Goal: Task Accomplishment & Management: Manage account settings

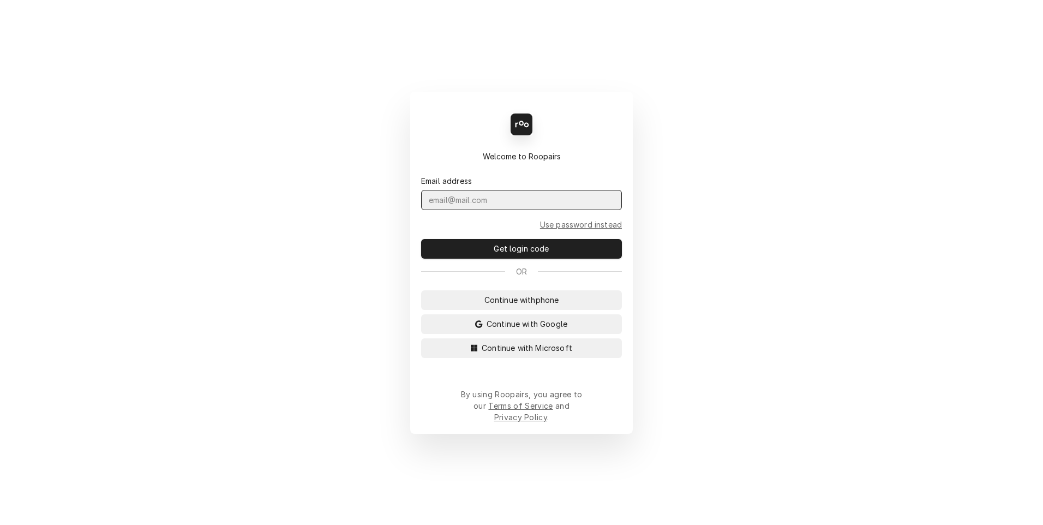
click at [510, 210] on input "Dynamic Content Wrapper" at bounding box center [521, 200] width 201 height 20
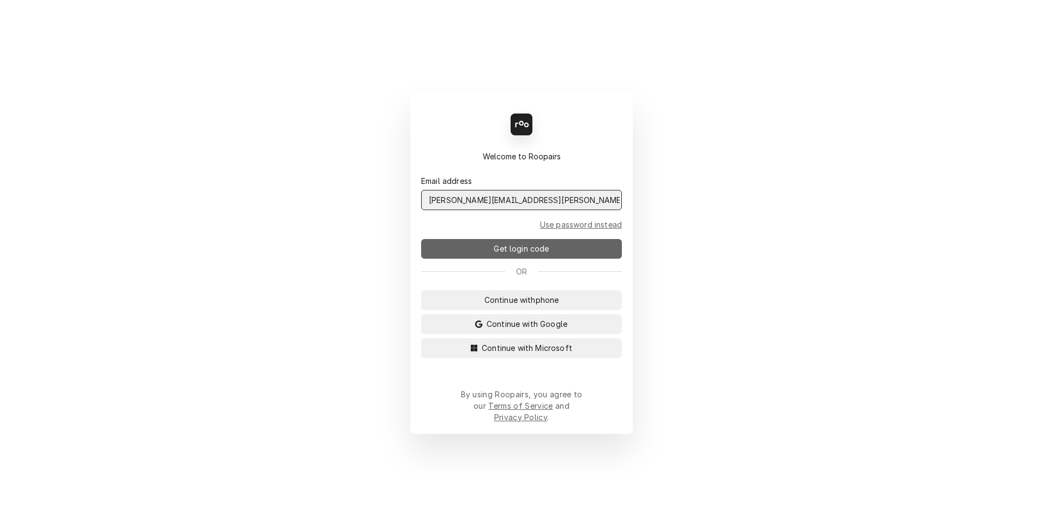
type input "scott.costello@maincomm.com"
click at [515, 252] on span "Get login code" at bounding box center [521, 248] width 59 height 11
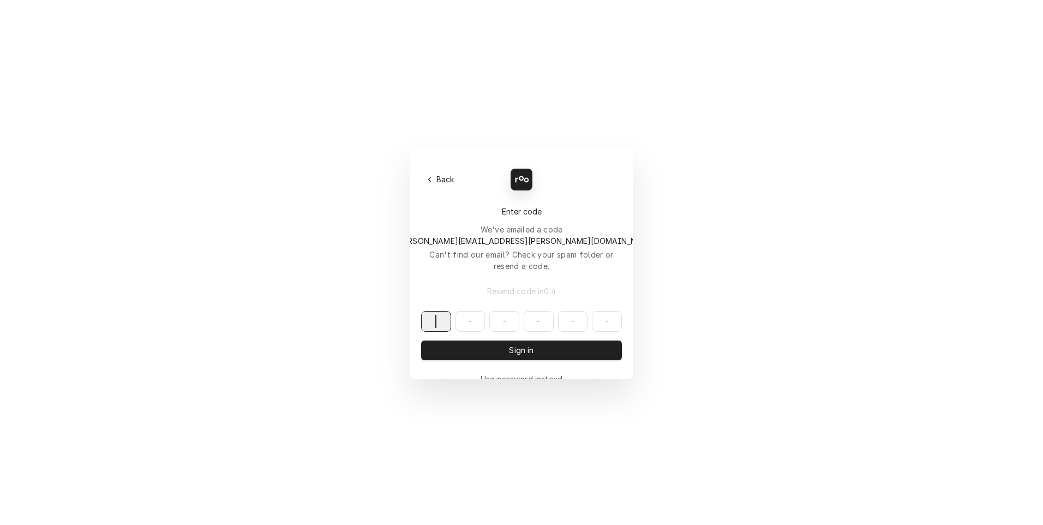
paste input "546873"
type input "546873"
click at [458, 340] on button "Sign in" at bounding box center [521, 350] width 201 height 20
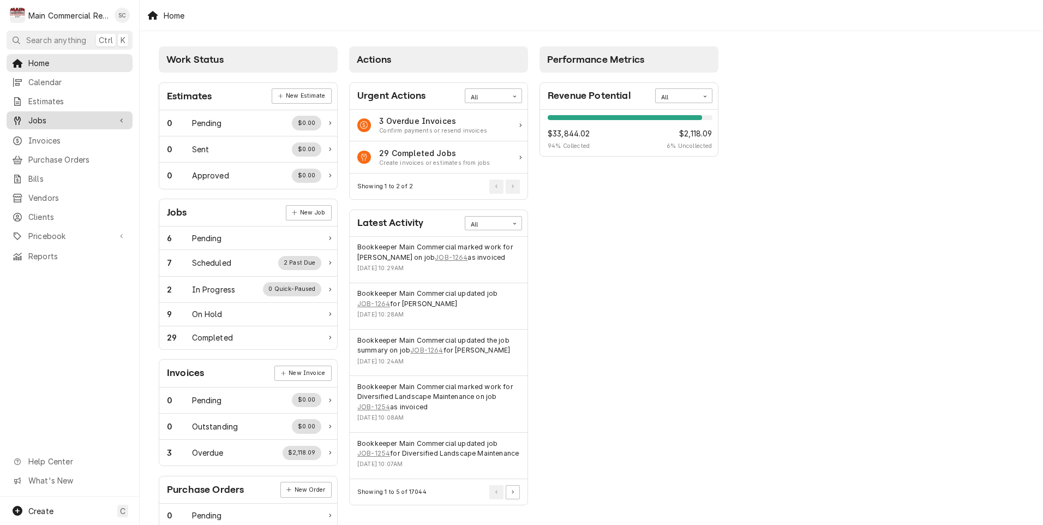
click at [38, 115] on span "Jobs" at bounding box center [69, 120] width 82 height 11
click at [38, 136] on span "Jobs" at bounding box center [77, 139] width 99 height 11
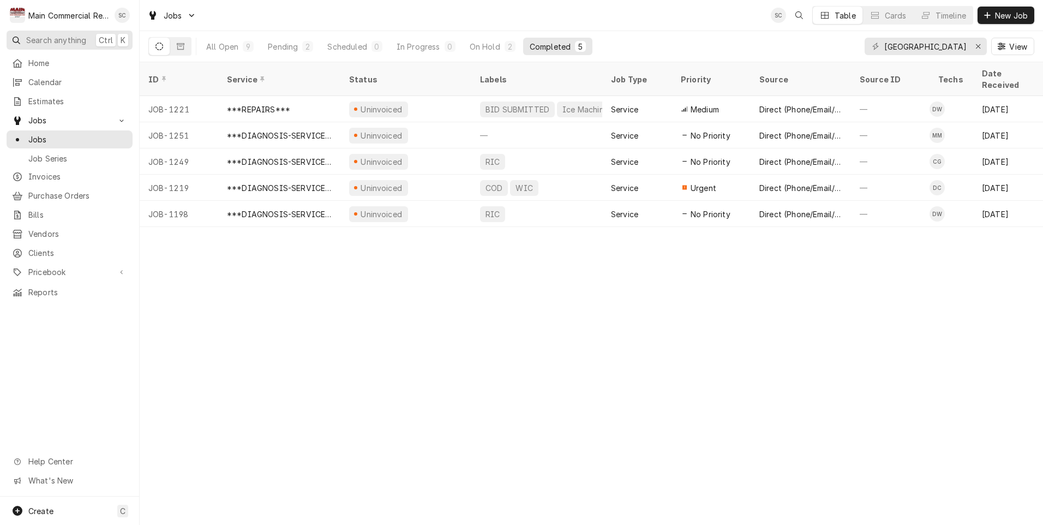
click at [42, 39] on span "Search anything" at bounding box center [56, 39] width 60 height 11
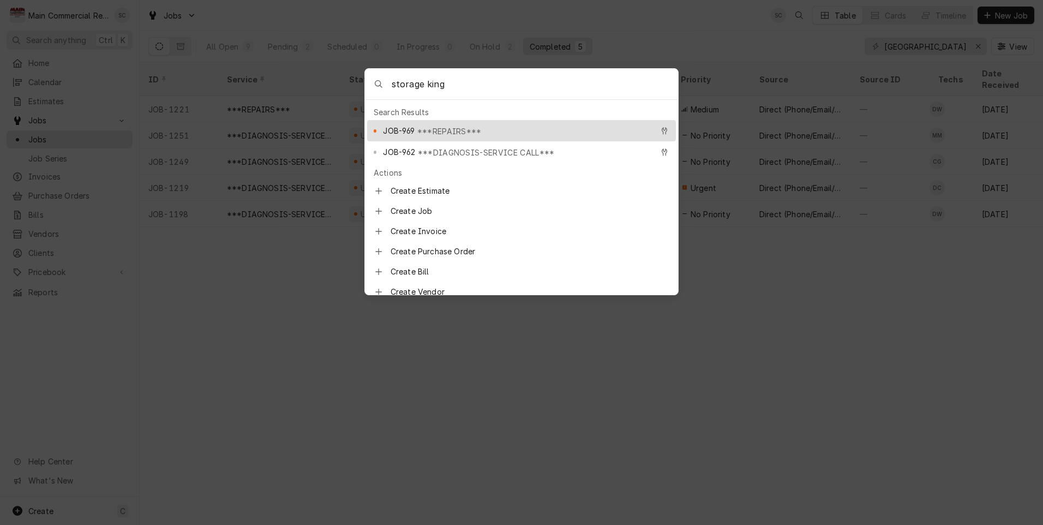
type input "storage king"
click at [437, 133] on div "JOB-969 ***REPAIRS***" at bounding box center [521, 130] width 309 height 21
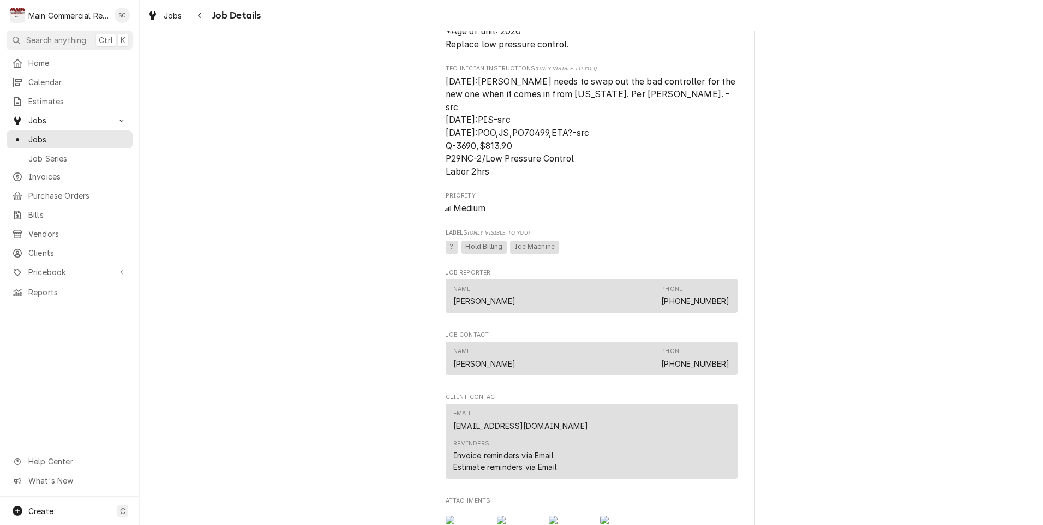
scroll to position [764, 0]
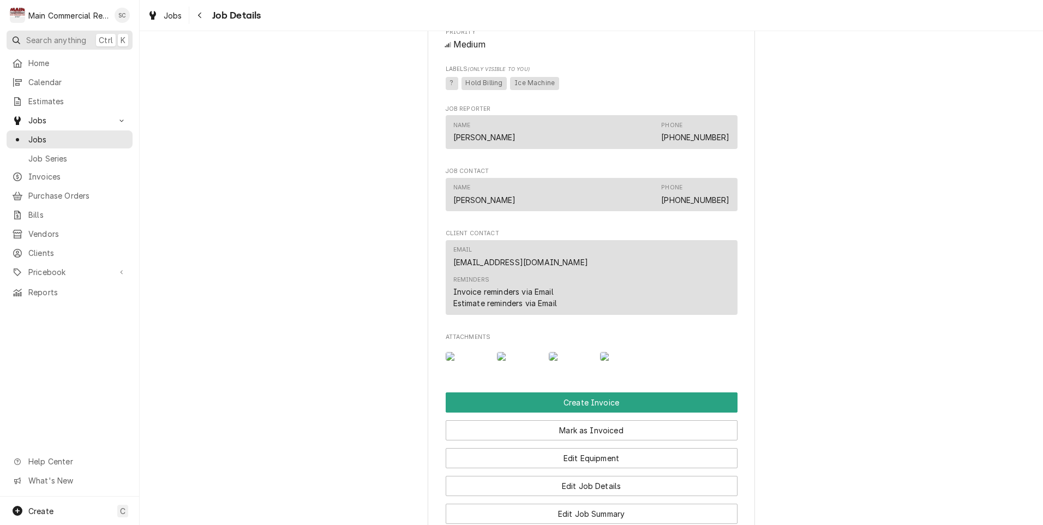
click at [58, 43] on span "Search anything" at bounding box center [56, 39] width 60 height 11
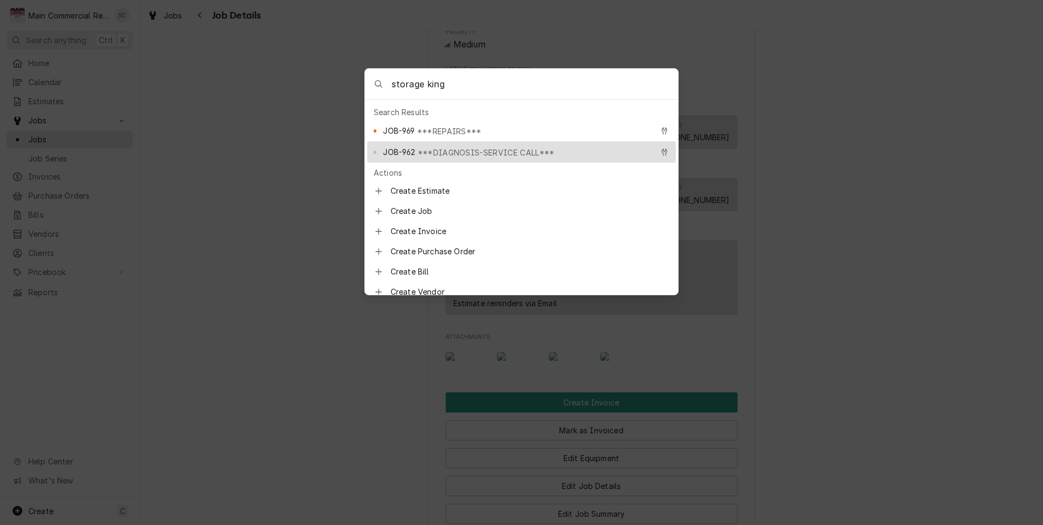
type input "storage king"
click at [400, 147] on span "JOB-962" at bounding box center [399, 151] width 32 height 11
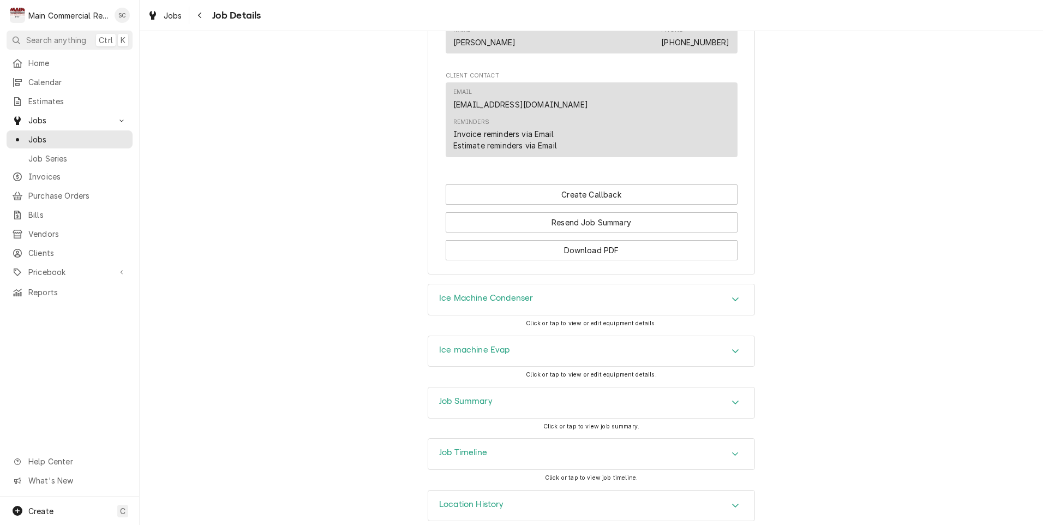
scroll to position [848, 0]
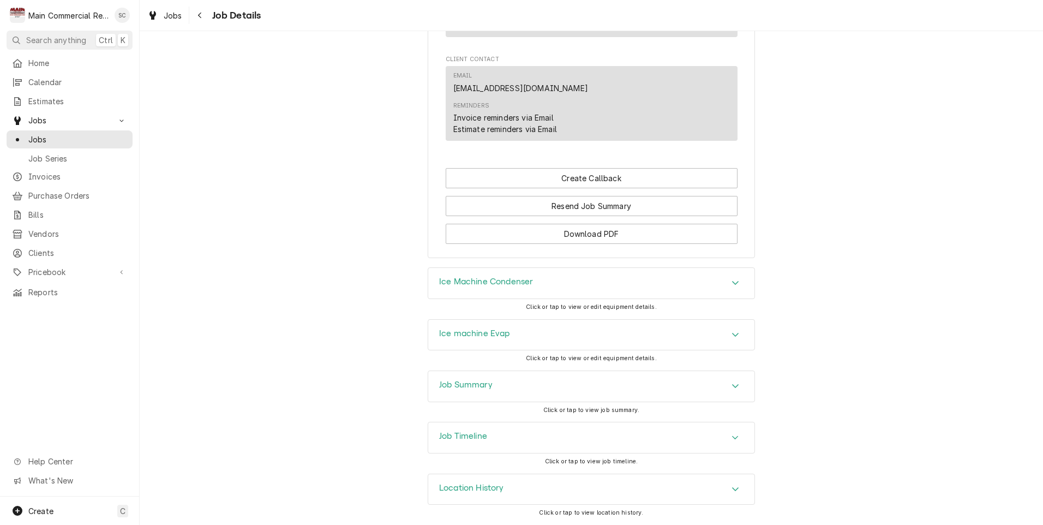
click at [459, 281] on h3 "Ice Machine Condenser" at bounding box center [486, 282] width 94 height 10
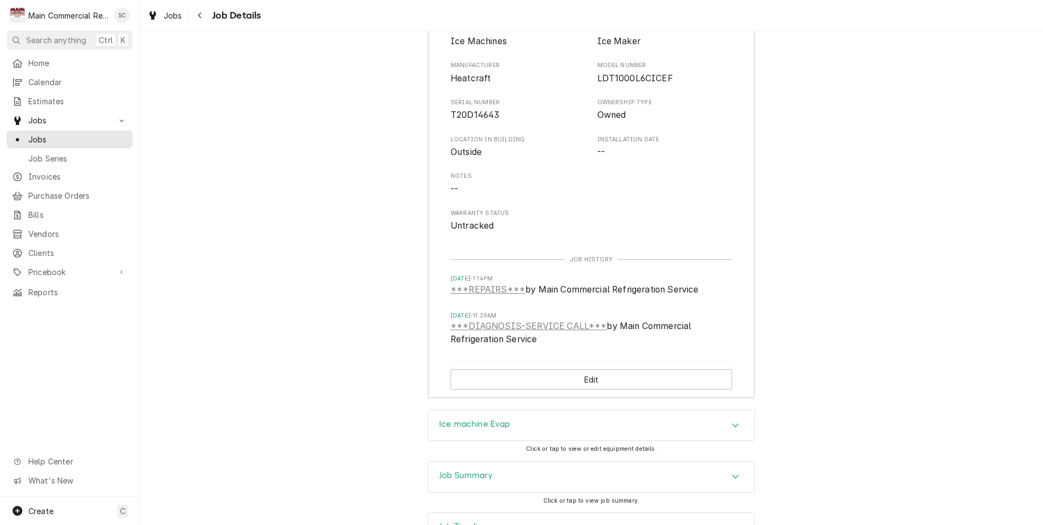
scroll to position [1224, 0]
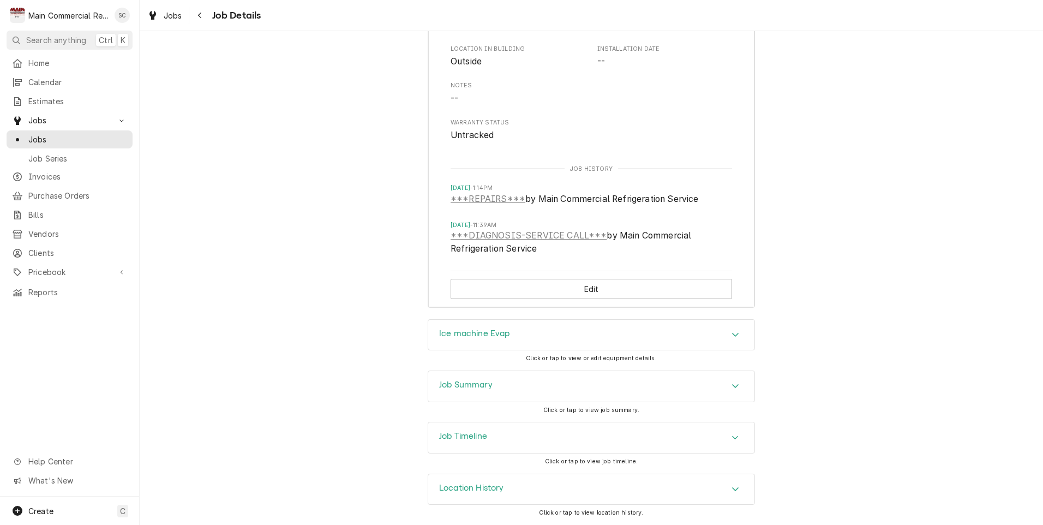
click at [461, 378] on div "Job Summary" at bounding box center [591, 386] width 326 height 31
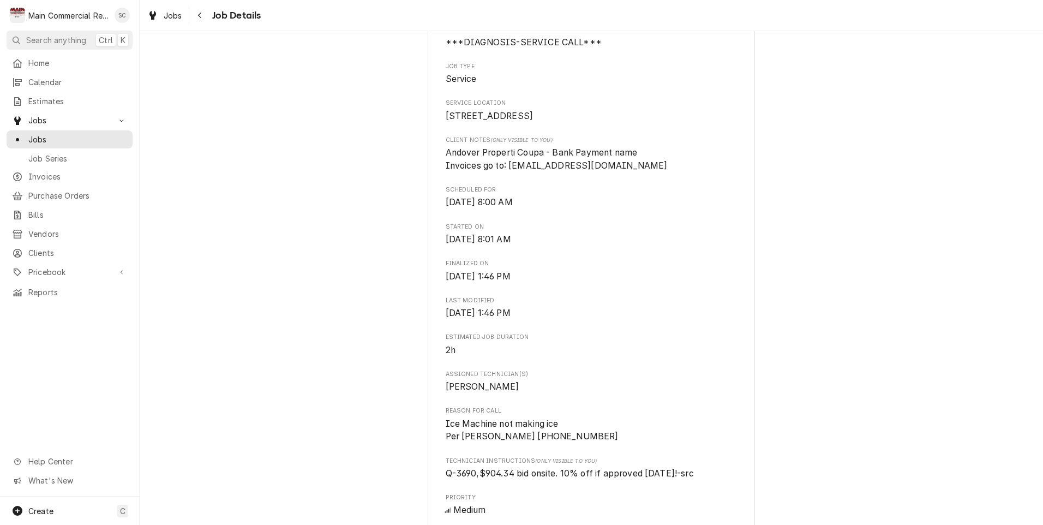
scroll to position [0, 0]
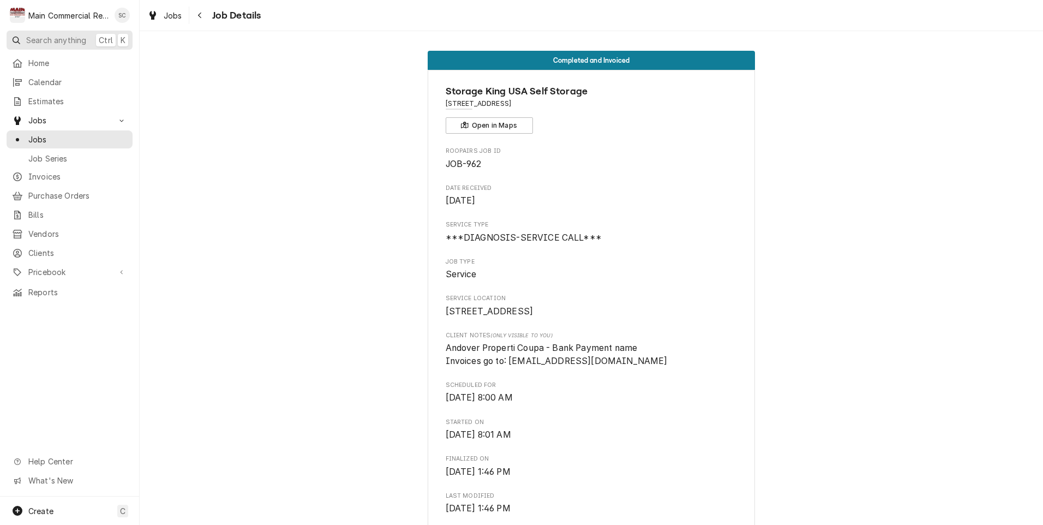
click at [39, 39] on span "Search anything" at bounding box center [56, 39] width 60 height 11
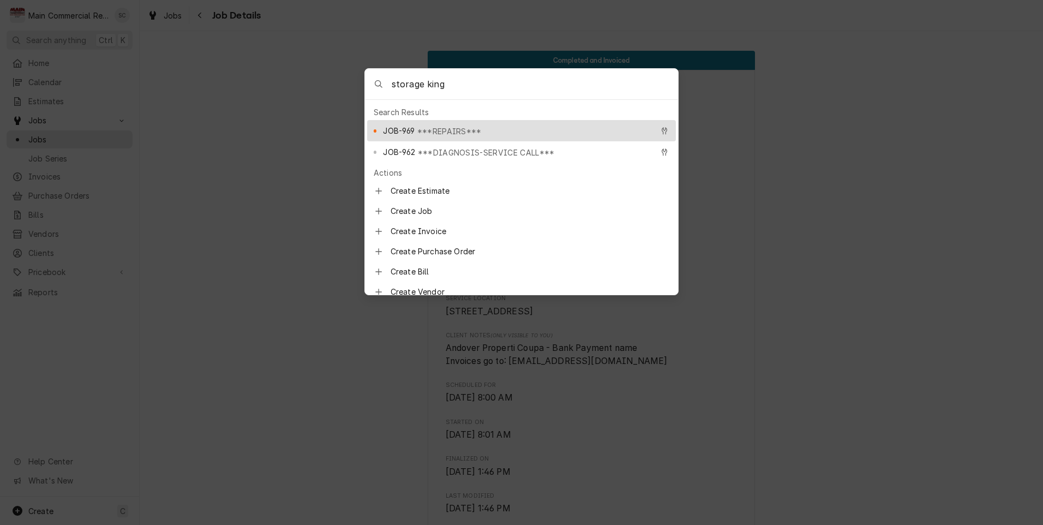
type input "storage king"
click at [406, 128] on span "JOB-969" at bounding box center [399, 130] width 32 height 11
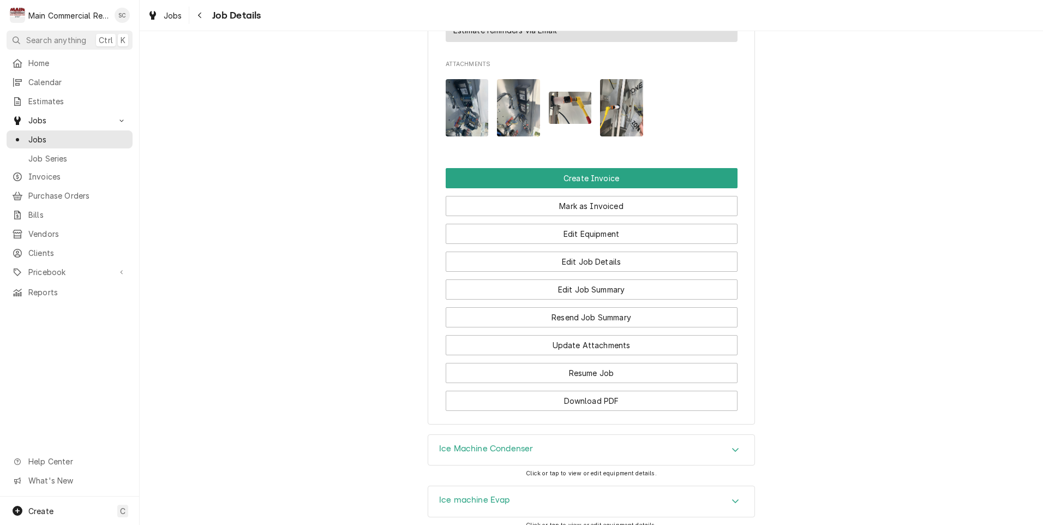
scroll to position [1204, 0]
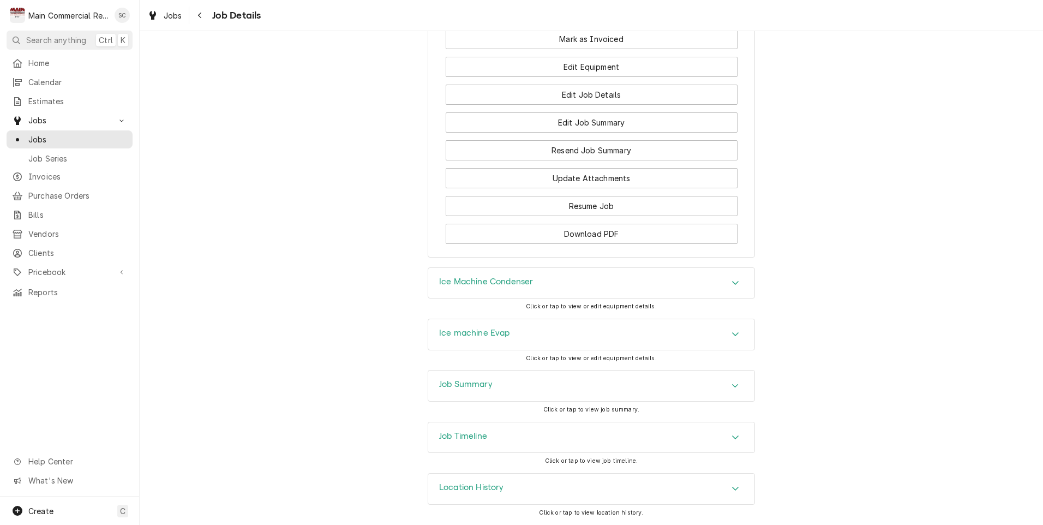
click at [470, 286] on h3 "Ice Machine Condenser" at bounding box center [486, 282] width 94 height 10
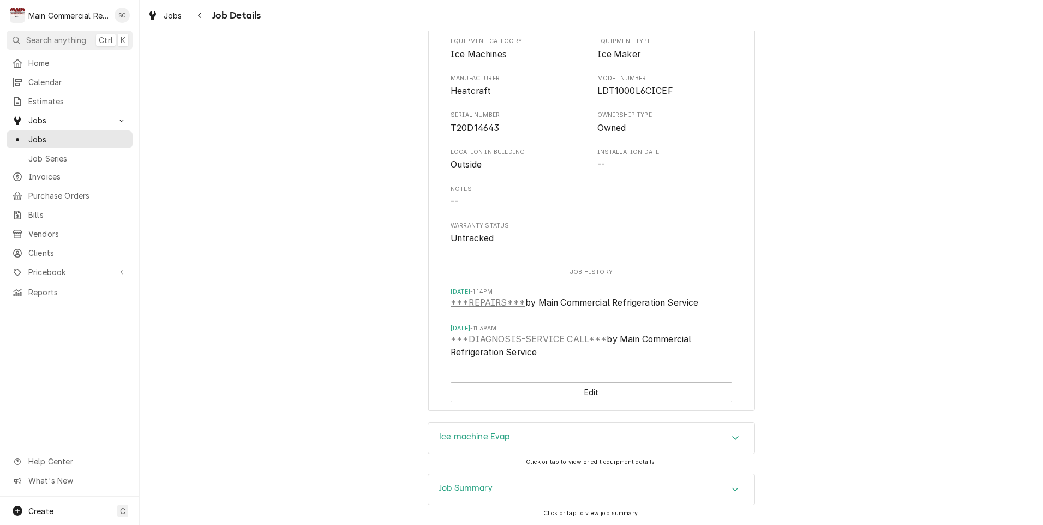
scroll to position [1580, 0]
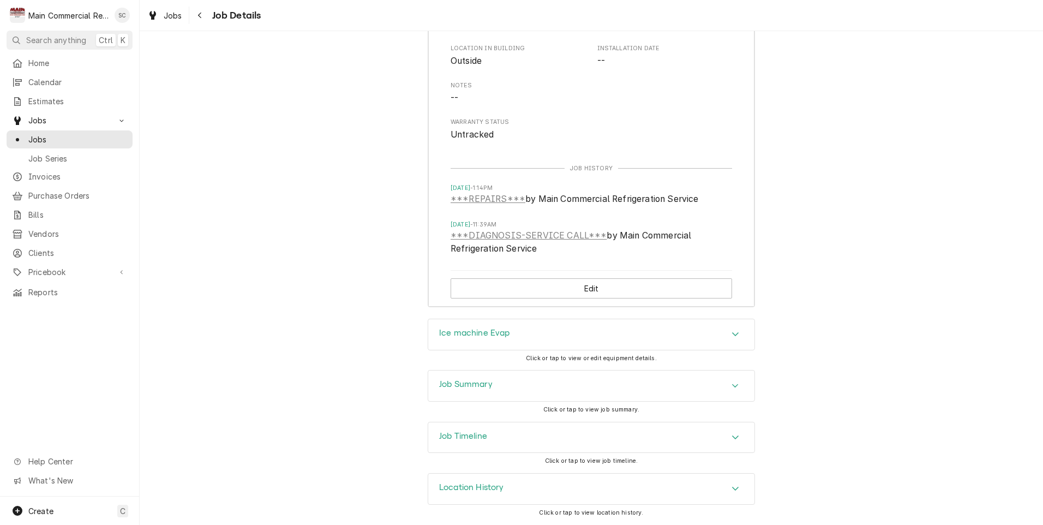
click at [460, 321] on div "Ice machine Evap" at bounding box center [591, 334] width 326 height 31
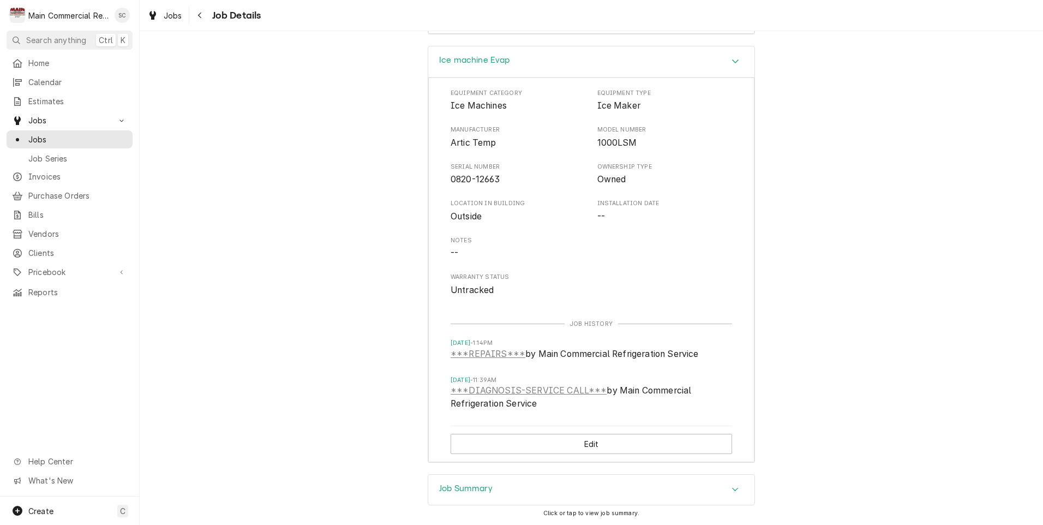
scroll to position [1957, 0]
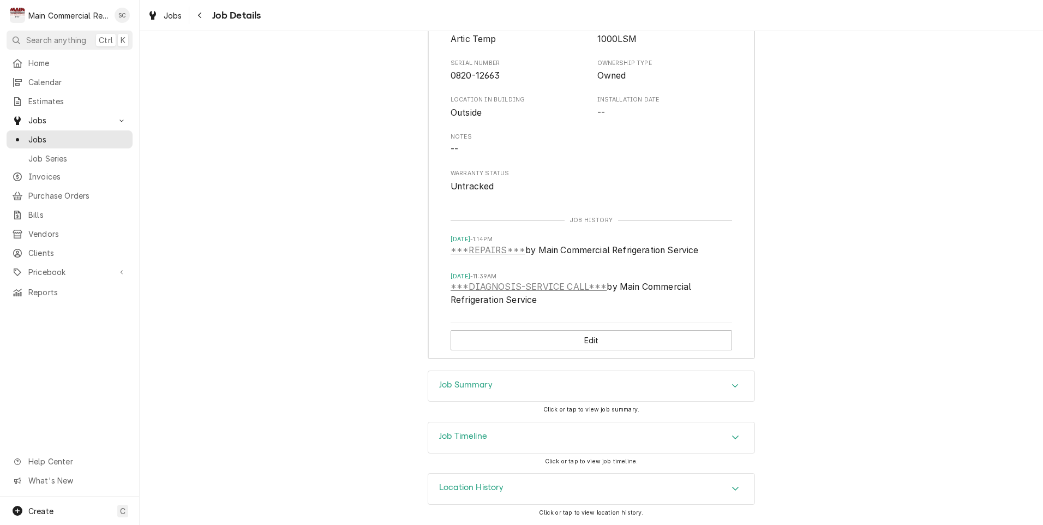
click at [461, 429] on div "Job Timeline" at bounding box center [591, 437] width 326 height 31
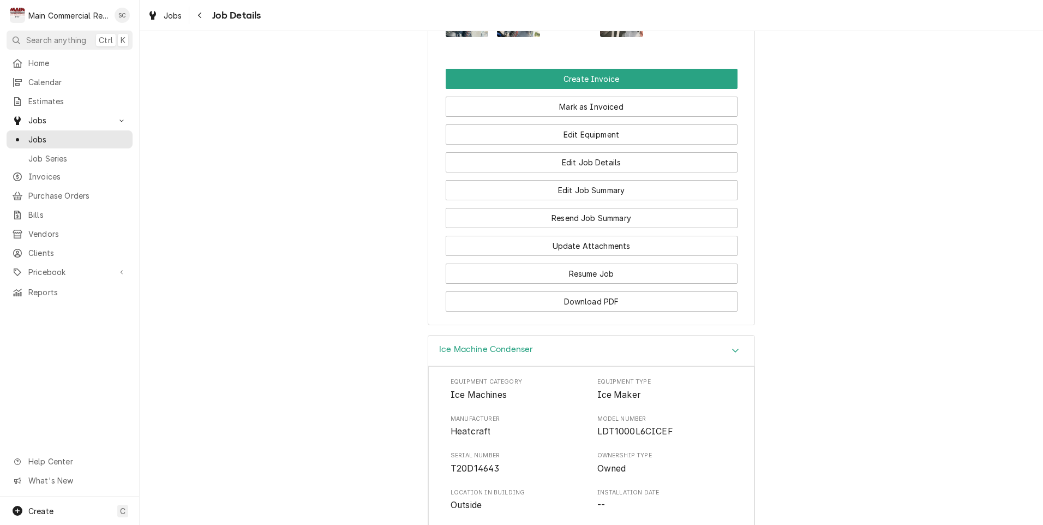
scroll to position [1082, 0]
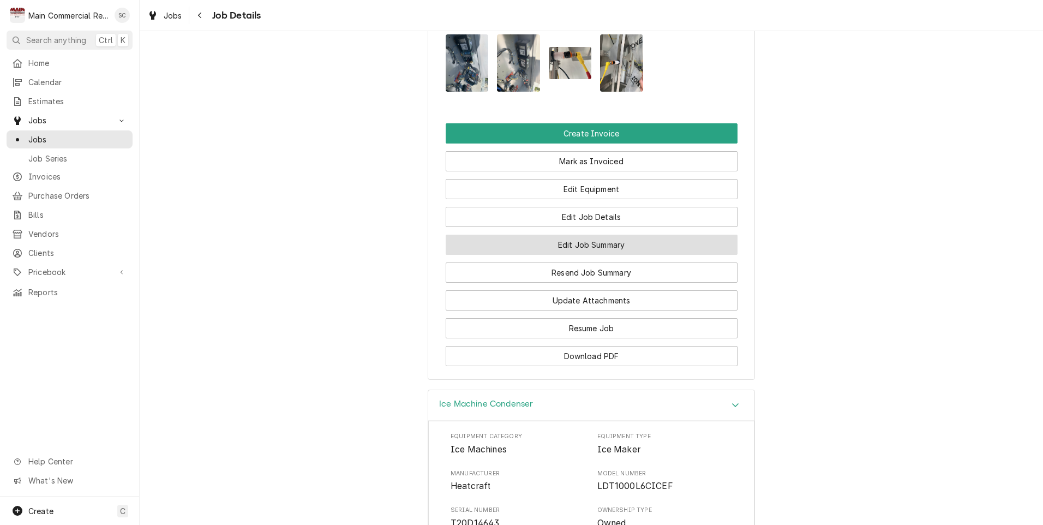
click at [527, 243] on button "Edit Job Summary" at bounding box center [592, 245] width 292 height 20
